Goal: Information Seeking & Learning: Learn about a topic

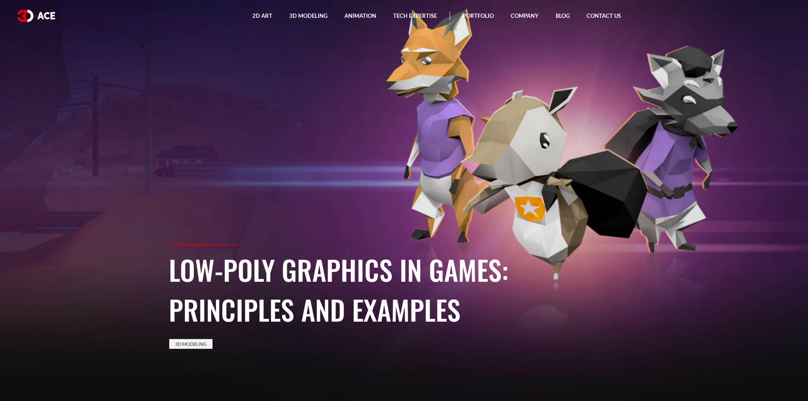
drag, startPoint x: 339, startPoint y: 311, endPoint x: 171, endPoint y: 274, distance: 172.5
click at [171, 274] on h1 "Low-Poly Graphics in Games: Principles and Examples" at bounding box center [404, 289] width 471 height 80
copy h1 "Low-Poly Graphics in Games: Principles and Examples"
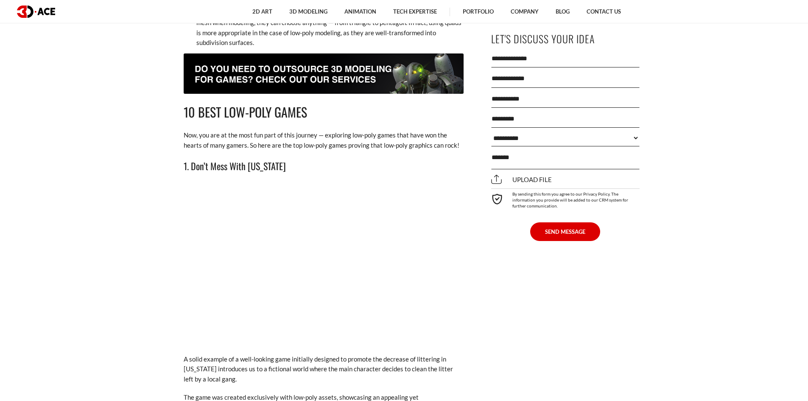
scroll to position [1145, 0]
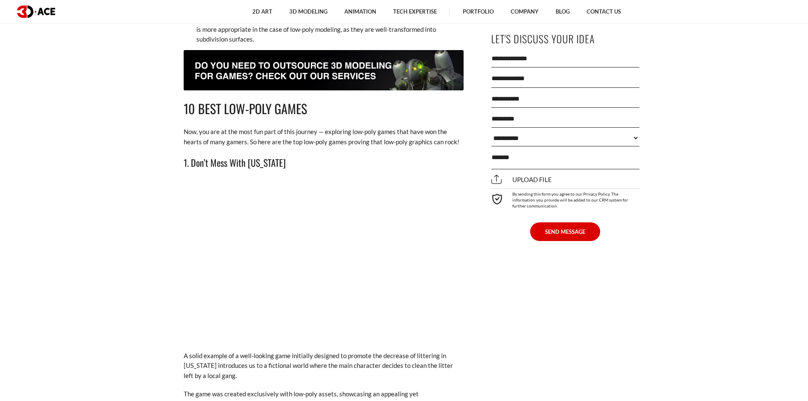
click at [237, 164] on h3 "1. Don’t Mess With [US_STATE]" at bounding box center [324, 162] width 280 height 14
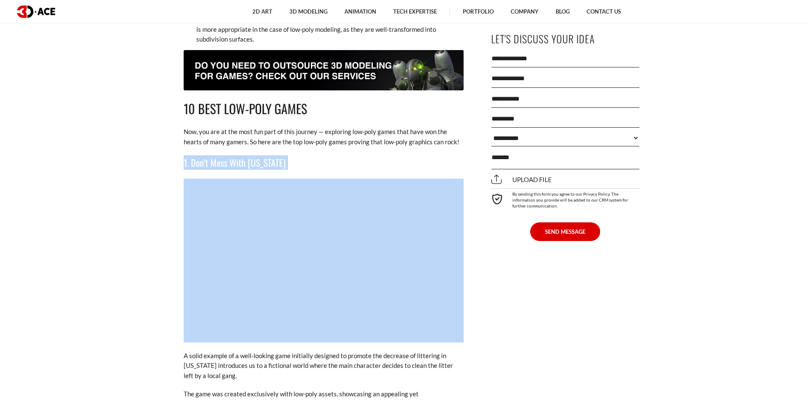
click at [237, 164] on h3 "1. Don’t Mess With [US_STATE]" at bounding box center [324, 162] width 280 height 14
copy div "1. Don’t Mess With [US_STATE]"
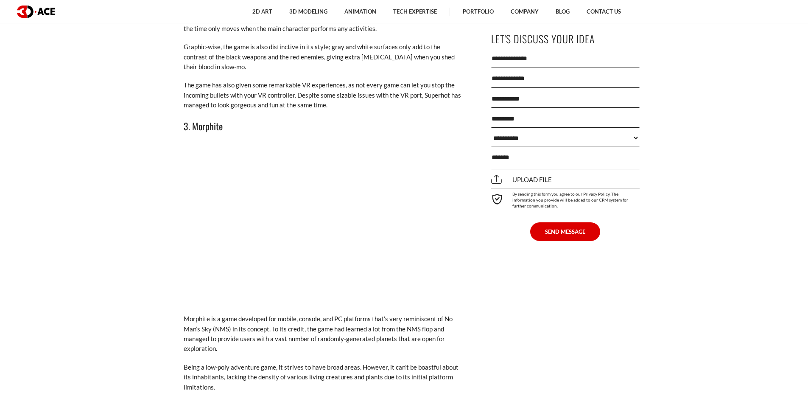
scroll to position [1781, 0]
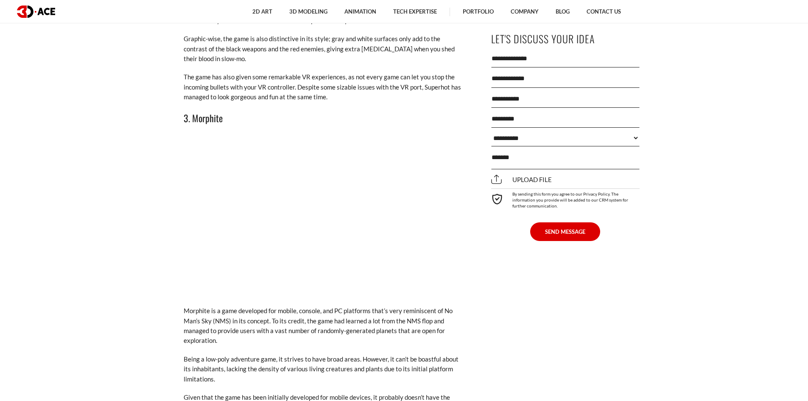
click at [211, 111] on h3 "3. Morphite" at bounding box center [324, 118] width 280 height 14
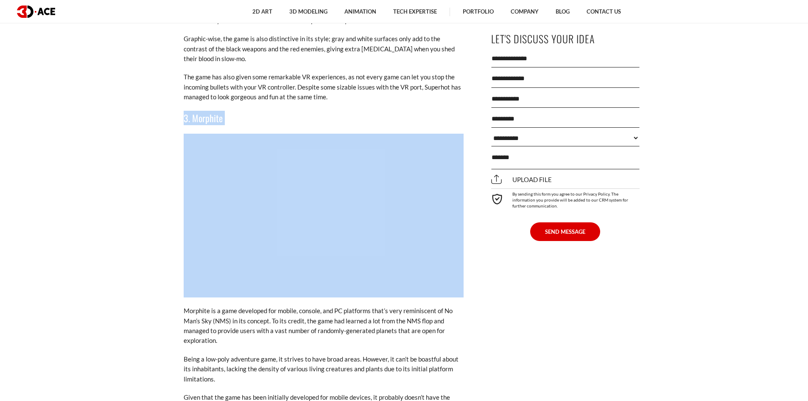
click at [211, 111] on h3 "3. Morphite" at bounding box center [324, 118] width 280 height 14
click at [214, 111] on h3 "3. Morphite" at bounding box center [324, 118] width 280 height 14
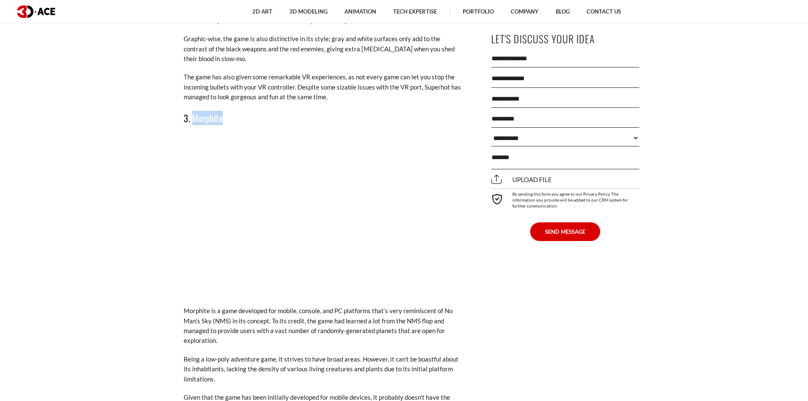
click at [214, 111] on h3 "3. Morphite" at bounding box center [324, 118] width 280 height 14
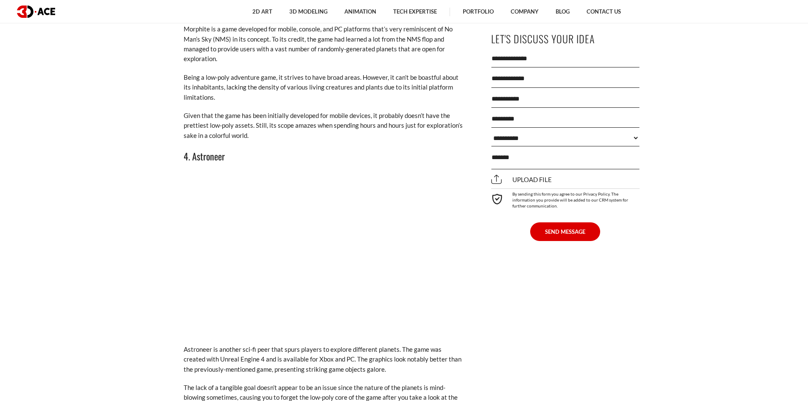
scroll to position [2078, 0]
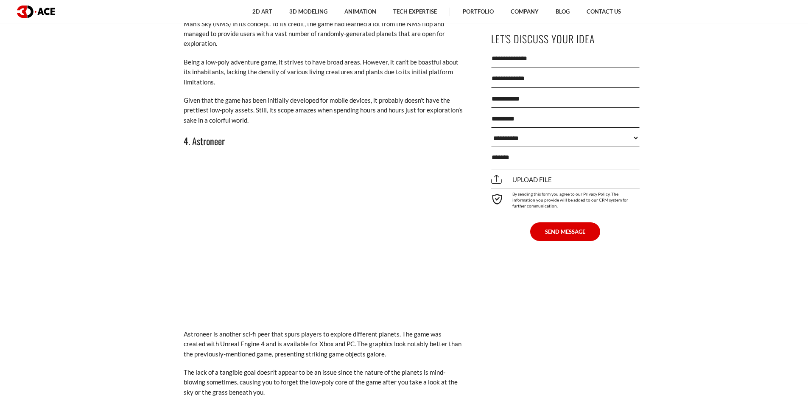
click at [217, 134] on h3 "4. Astroneer" at bounding box center [324, 141] width 280 height 14
copy h3 "Astroneer"
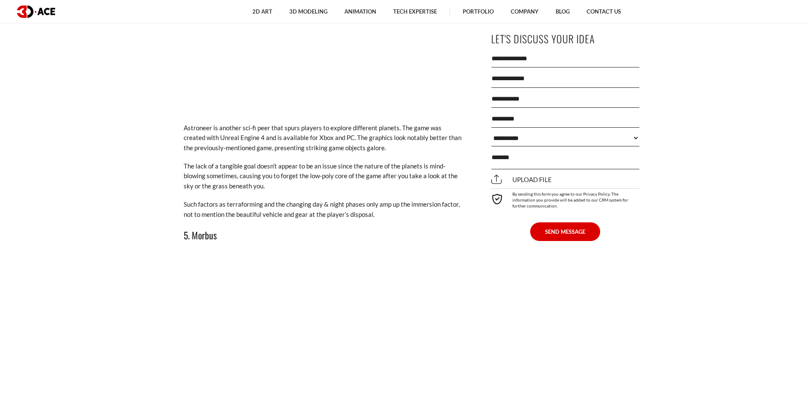
scroll to position [2375, 0]
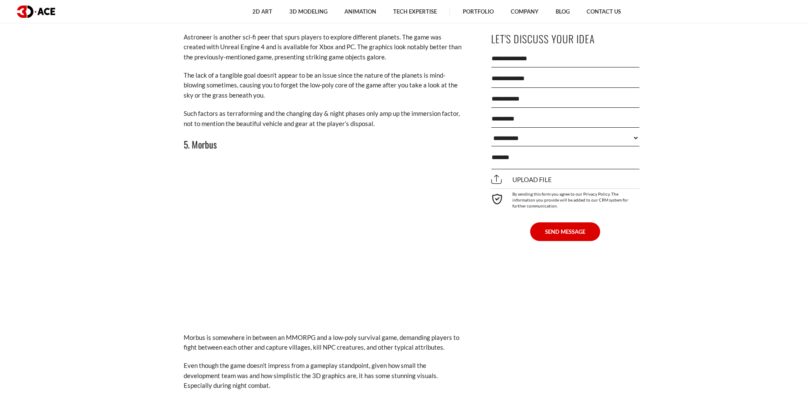
click at [207, 137] on h3 "5. Morbus" at bounding box center [324, 144] width 280 height 14
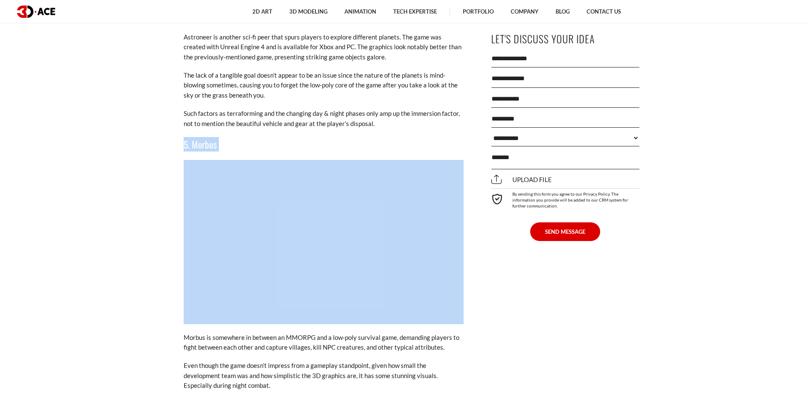
click at [207, 137] on h3 "5. Morbus" at bounding box center [324, 144] width 280 height 14
click at [215, 137] on h3 "5. Morbus" at bounding box center [324, 144] width 280 height 14
click at [212, 137] on h3 "5. Morbus" at bounding box center [324, 144] width 280 height 14
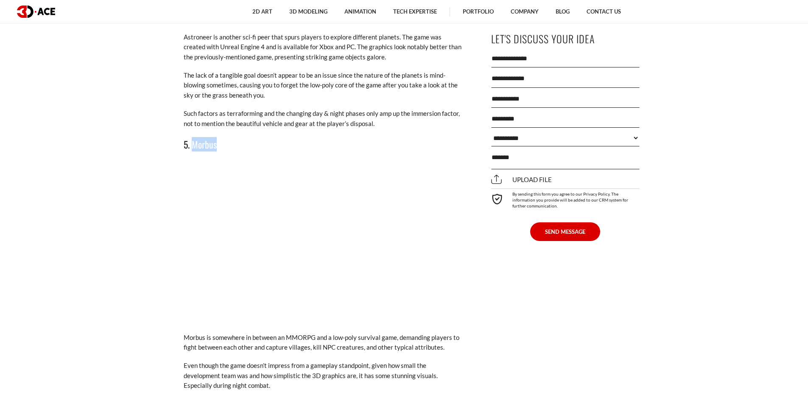
click at [212, 137] on h3 "5. Morbus" at bounding box center [324, 144] width 280 height 14
copy h3 "Morbus"
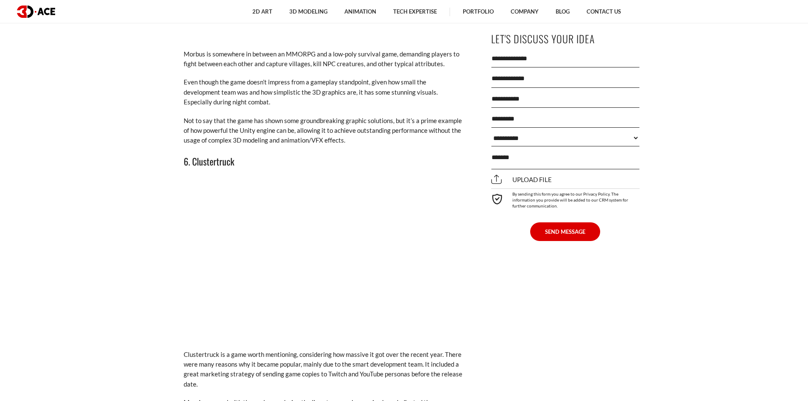
scroll to position [2672, 0]
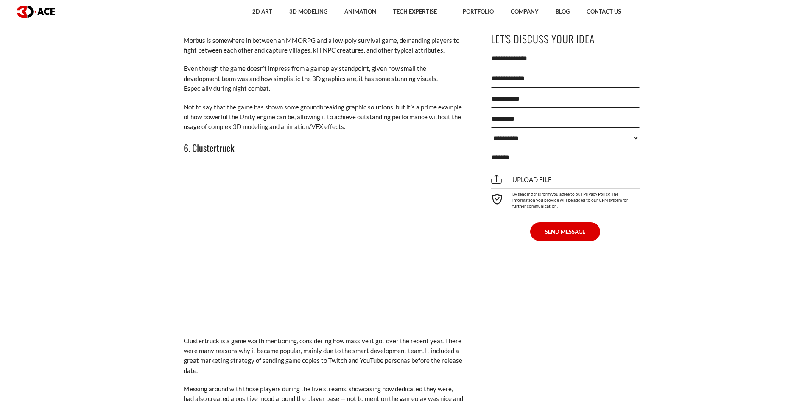
click at [216, 140] on h3 "6. Clustertruck" at bounding box center [324, 147] width 280 height 14
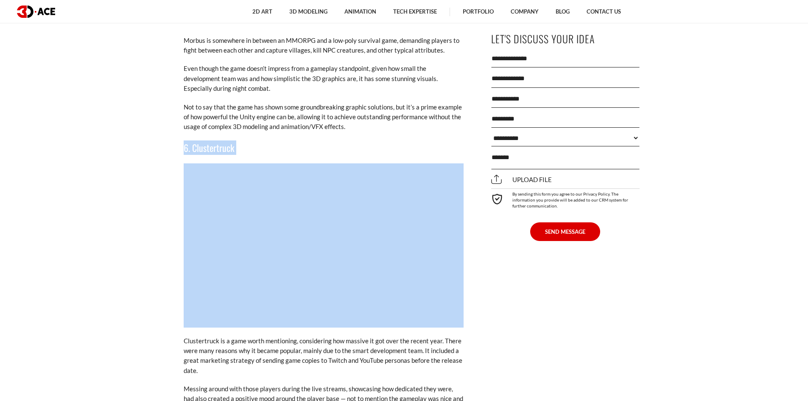
click at [216, 140] on h3 "6. Clustertruck" at bounding box center [324, 147] width 280 height 14
click at [223, 140] on h3 "6. Clustertruck" at bounding box center [324, 147] width 280 height 14
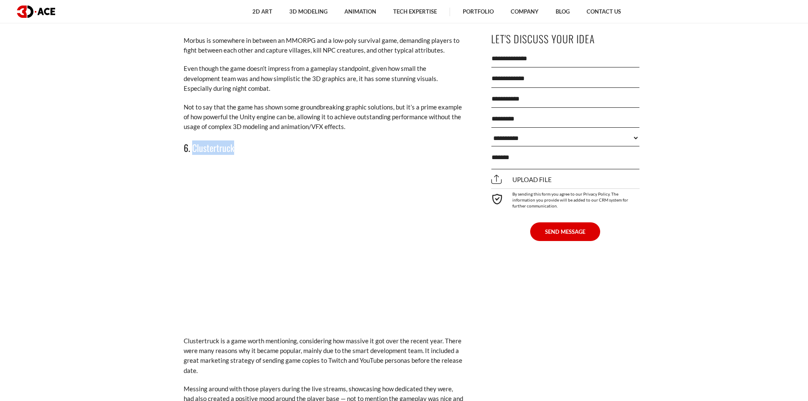
click at [223, 140] on h3 "6. Clustertruck" at bounding box center [324, 147] width 280 height 14
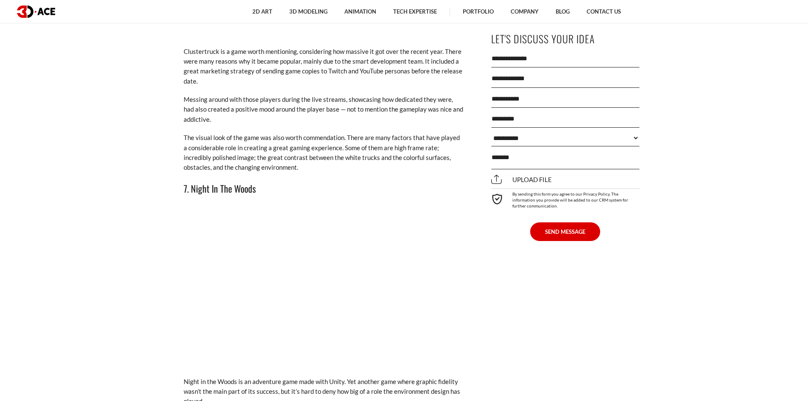
scroll to position [3012, 0]
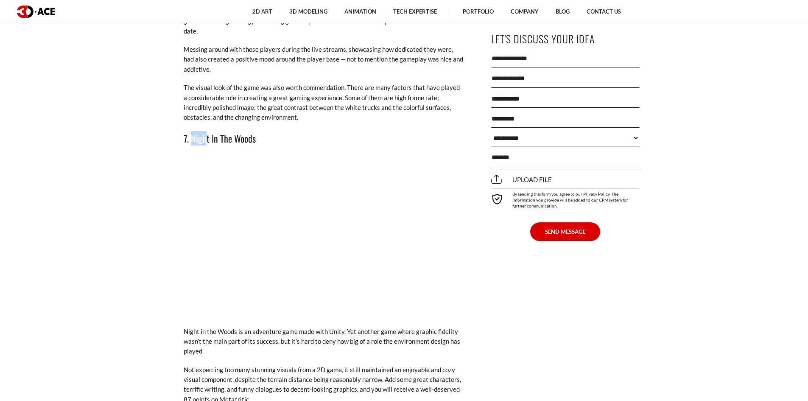
drag, startPoint x: 190, startPoint y: 127, endPoint x: 232, endPoint y: 127, distance: 42.0
click at [217, 131] on h3 "7. Night In The Woods" at bounding box center [324, 138] width 280 height 14
drag, startPoint x: 252, startPoint y: 127, endPoint x: 260, endPoint y: 127, distance: 7.6
click at [260, 131] on h3 "7. Night In The Woods" at bounding box center [324, 138] width 280 height 14
click at [204, 131] on h3 "7. Night In The Woods" at bounding box center [324, 138] width 280 height 14
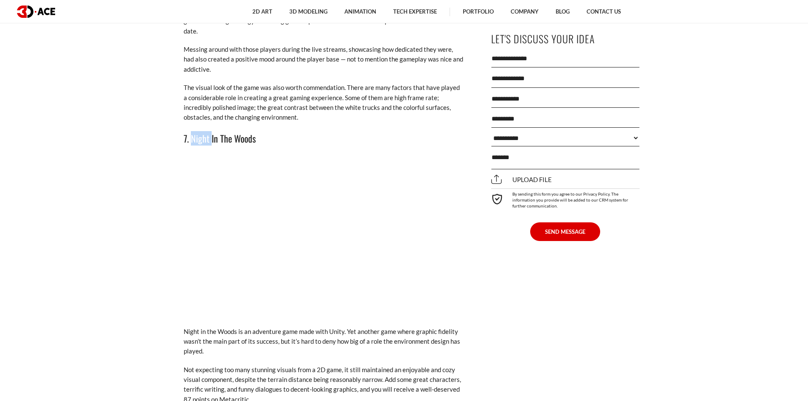
click at [204, 131] on h3 "7. Night In The Woods" at bounding box center [324, 138] width 280 height 14
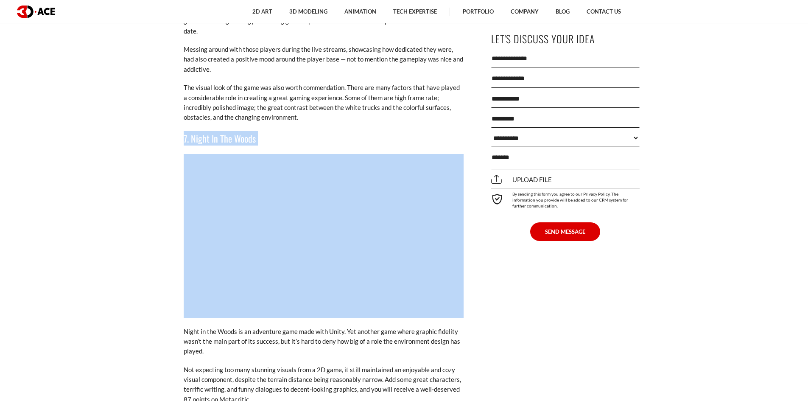
click at [204, 131] on h3 "7. Night In The Woods" at bounding box center [324, 138] width 280 height 14
copy div "7. Night In The Woods"
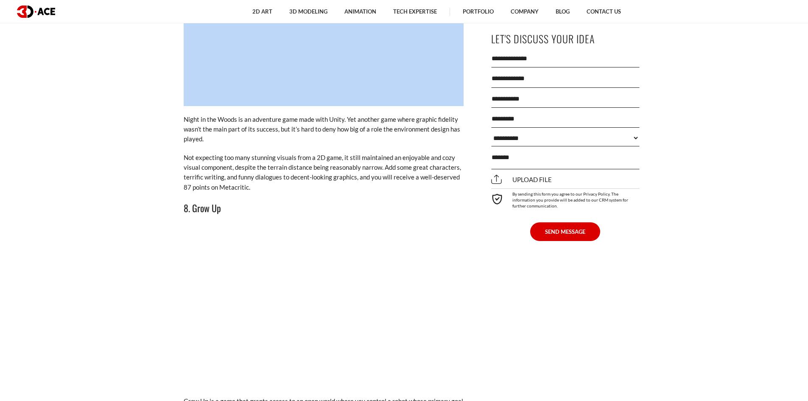
scroll to position [3266, 0]
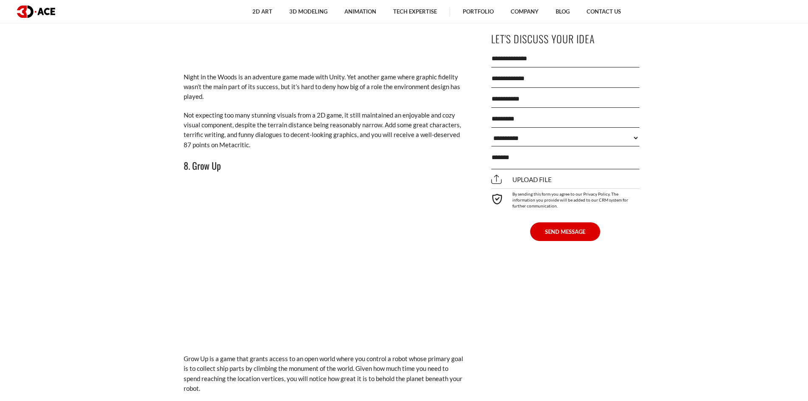
click at [206, 158] on h3 "8. Grow Up" at bounding box center [324, 165] width 280 height 14
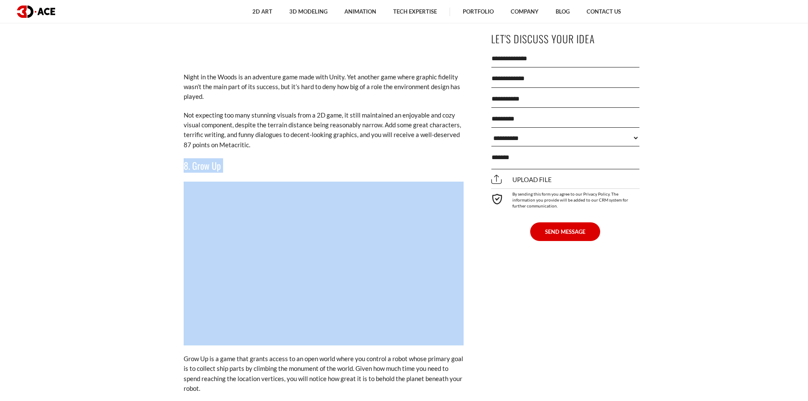
click at [206, 158] on h3 "8. Grow Up" at bounding box center [324, 165] width 280 height 14
copy div "8. Grow Up"
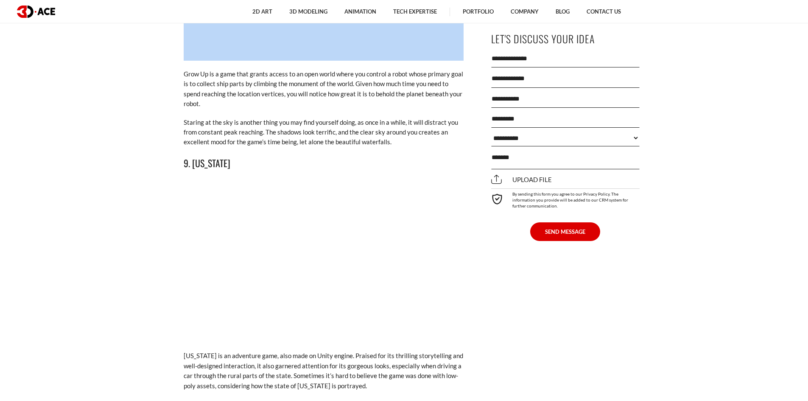
scroll to position [3563, 0]
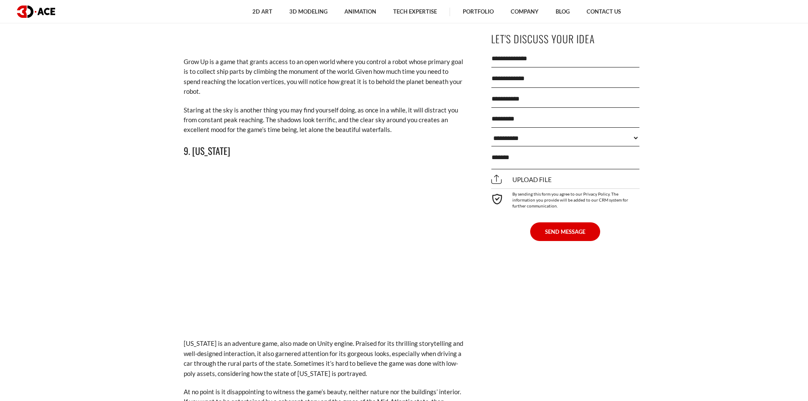
click at [211, 143] on h3 "9. [US_STATE]" at bounding box center [324, 150] width 280 height 14
copy h3 "[US_STATE]"
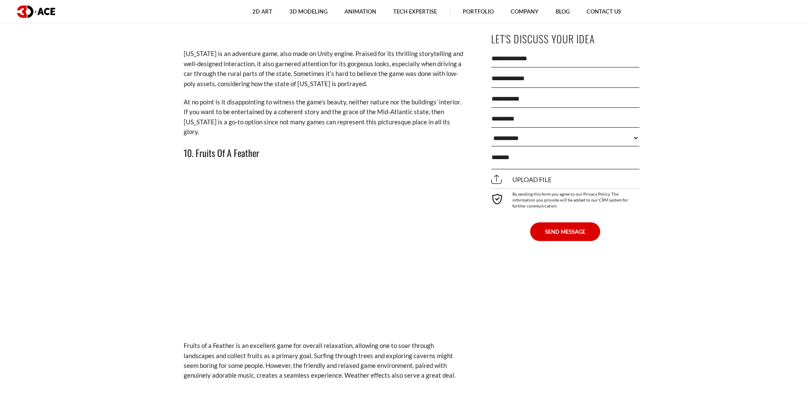
scroll to position [3860, 0]
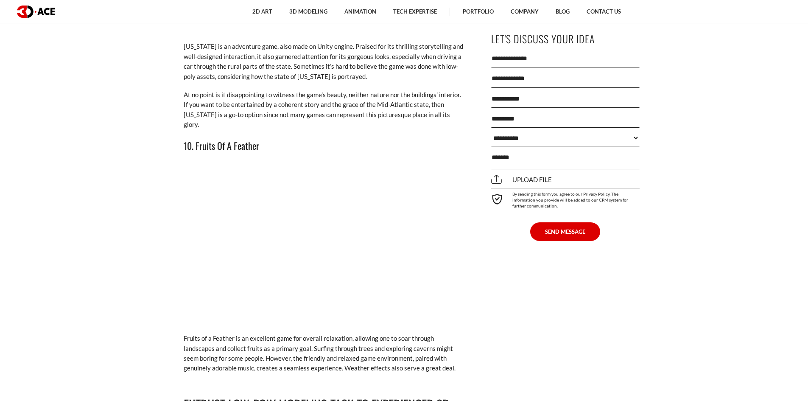
click at [225, 138] on h3 "10. Fruits Of A Feather" at bounding box center [324, 145] width 280 height 14
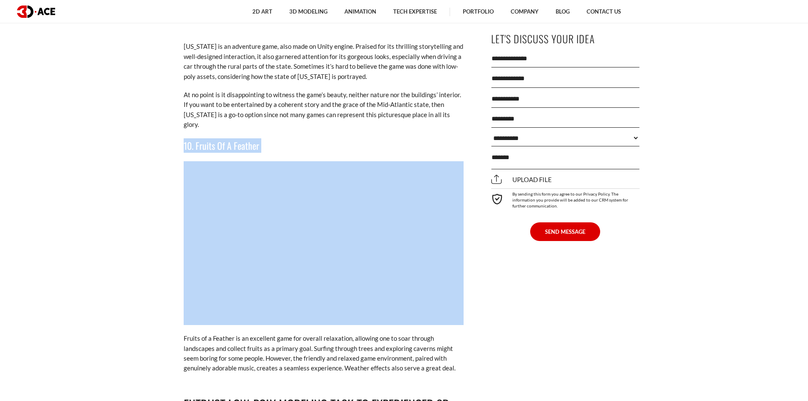
click at [225, 138] on h3 "10. Fruits Of A Feather" at bounding box center [324, 145] width 280 height 14
copy div "10. Fruits Of A Feather"
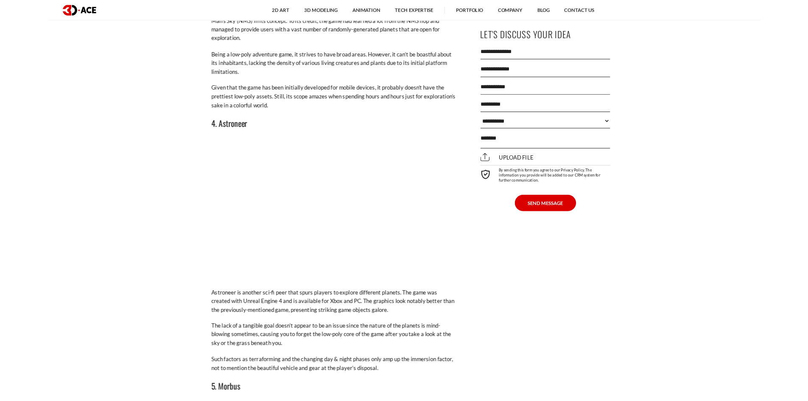
scroll to position [2078, 0]
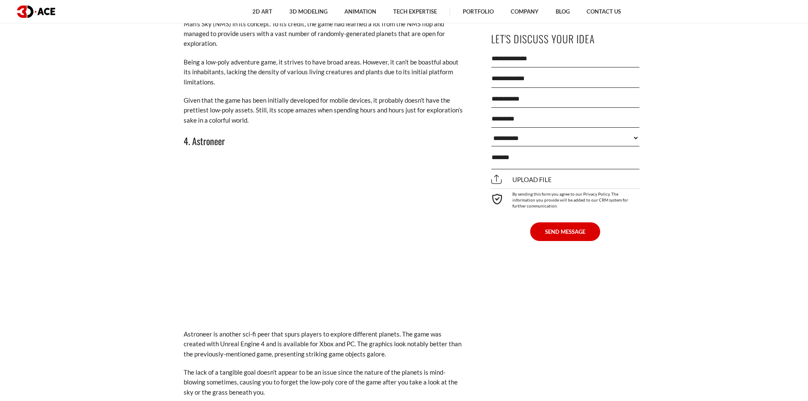
click at [222, 134] on h3 "4. Astroneer" at bounding box center [324, 141] width 280 height 14
copy h3 "Astroneer"
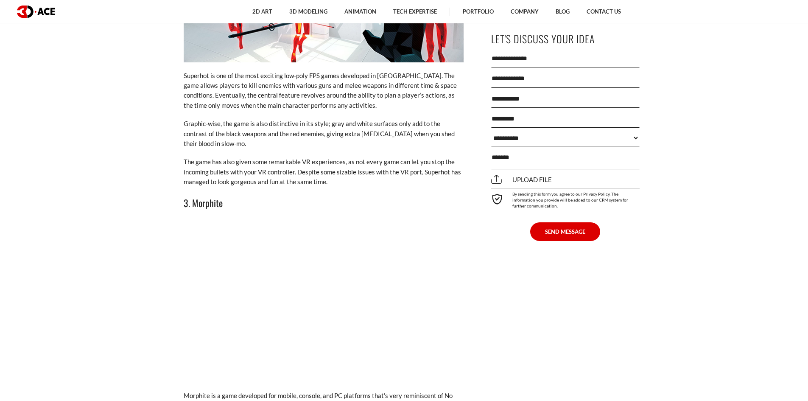
scroll to position [1739, 0]
